Goal: Find specific page/section: Find specific page/section

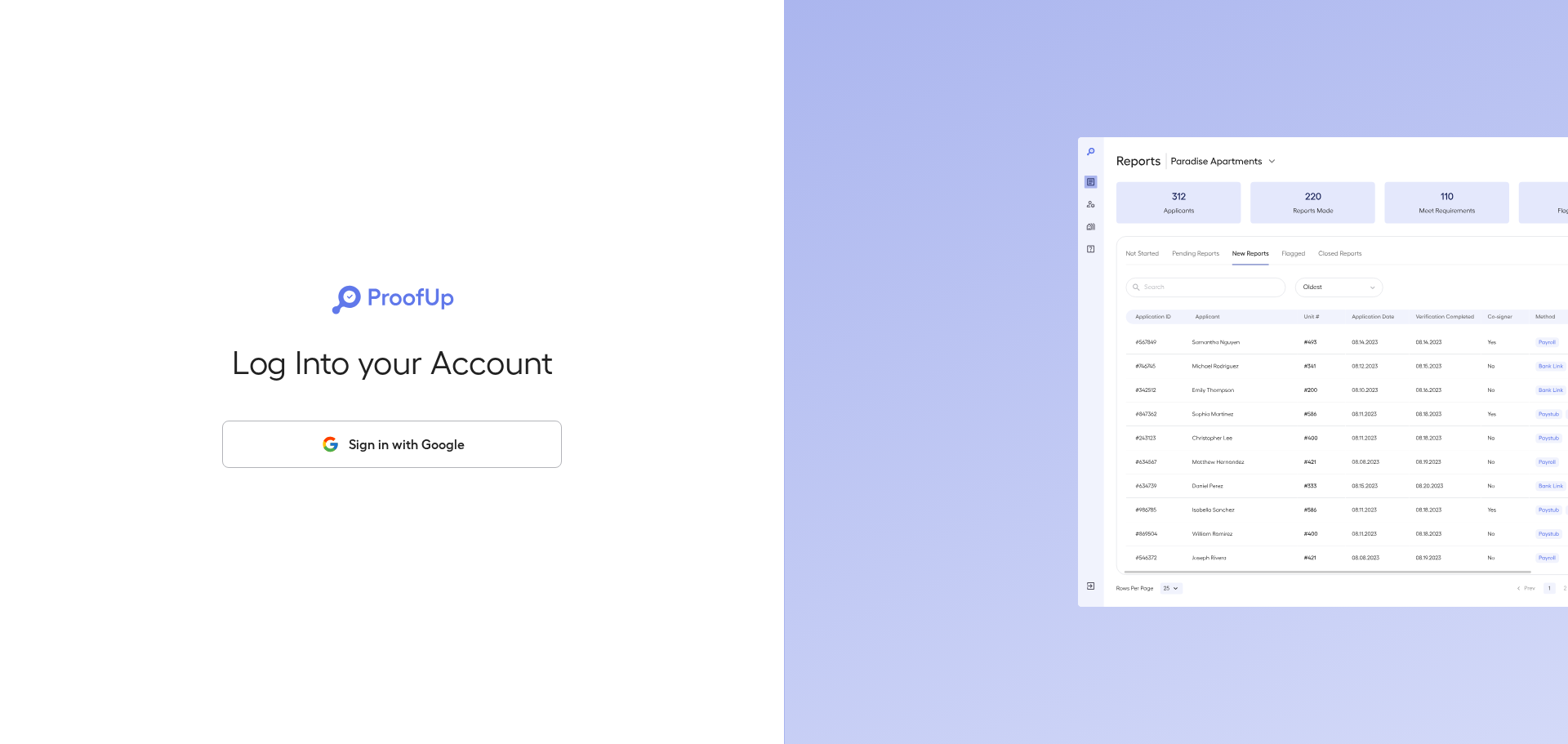
click at [340, 450] on icon "button" at bounding box center [330, 444] width 20 height 19
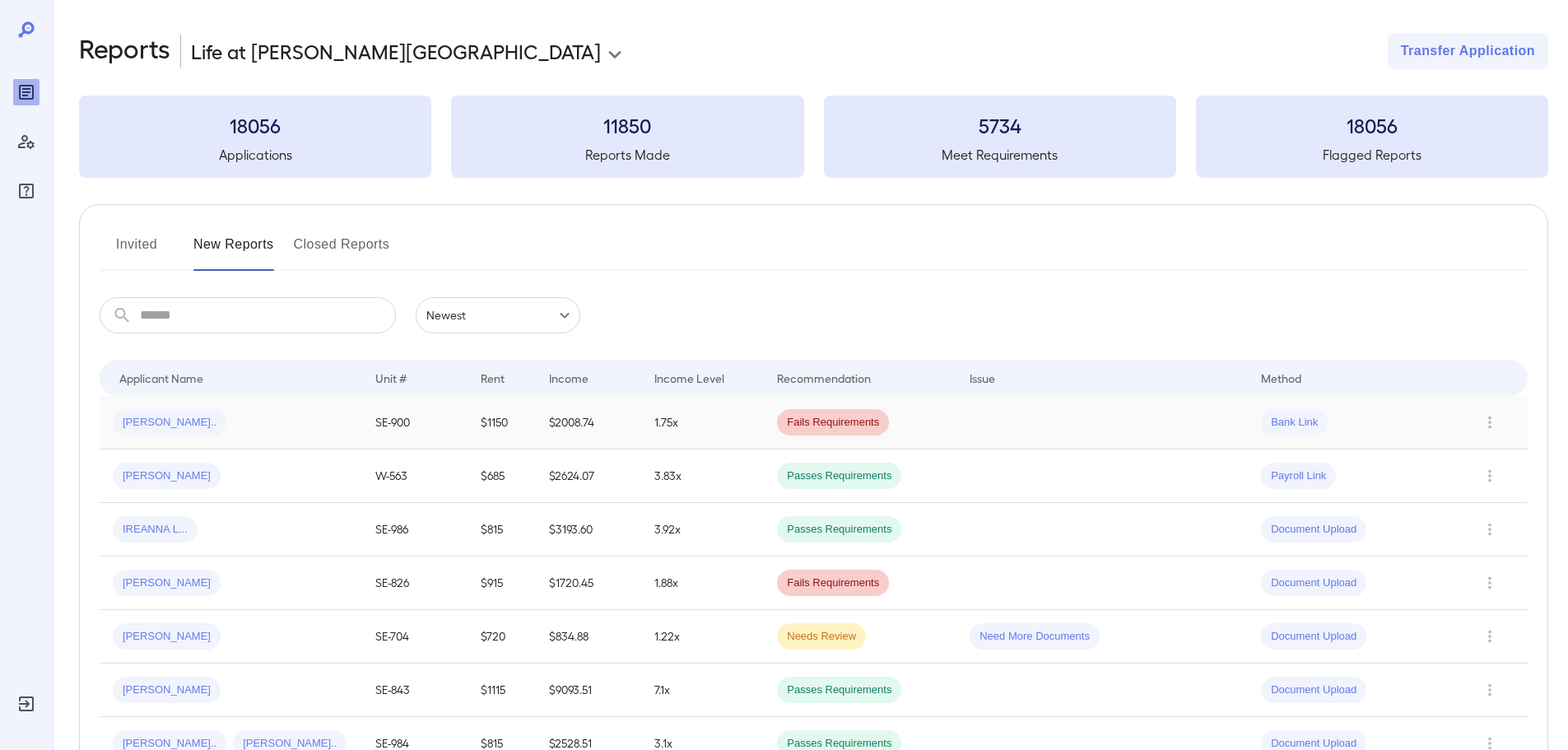
click at [190, 434] on div "[PERSON_NAME].." at bounding box center [231, 423] width 237 height 27
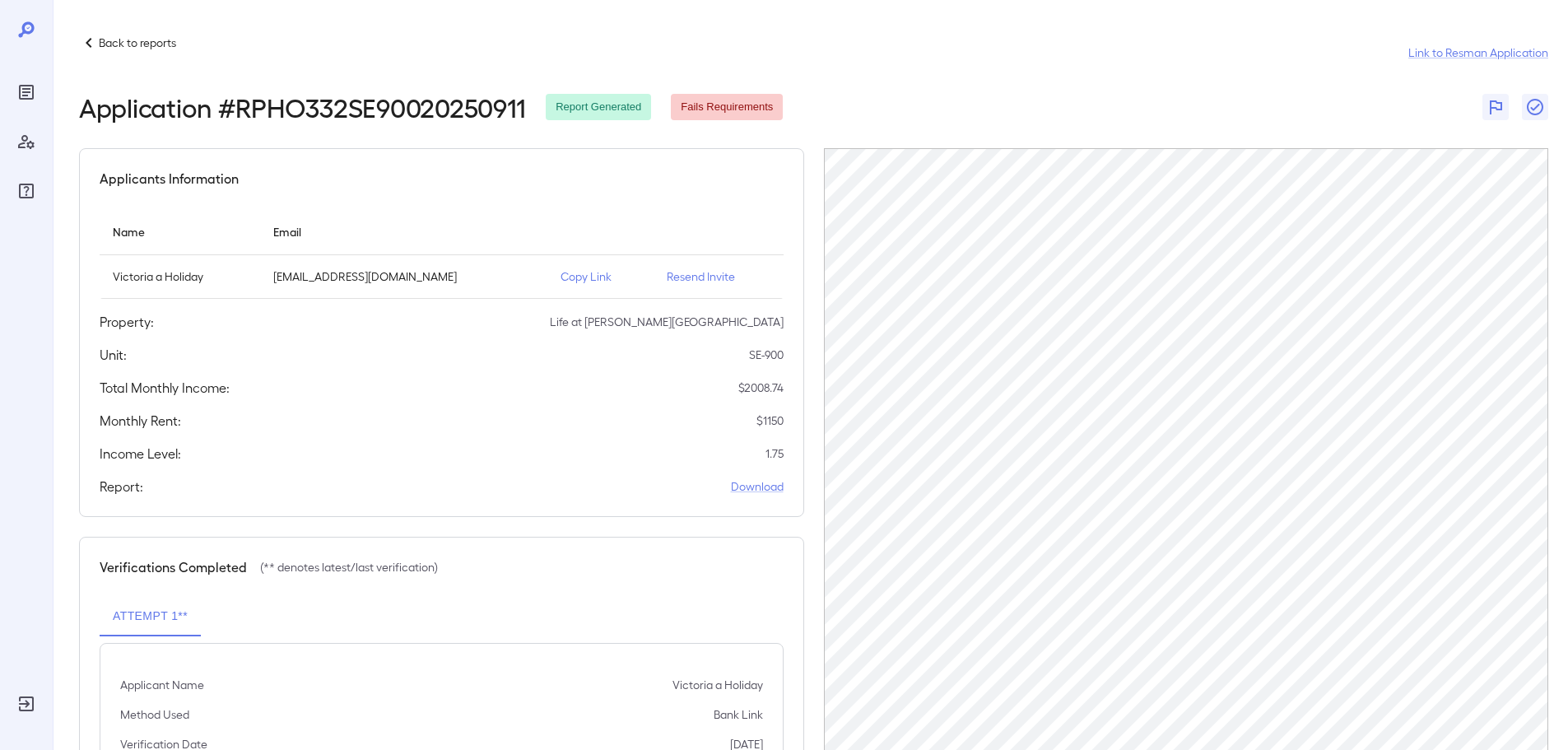
click at [598, 274] on p "Copy Link" at bounding box center [601, 277] width 80 height 17
